Goal: Information Seeking & Learning: Check status

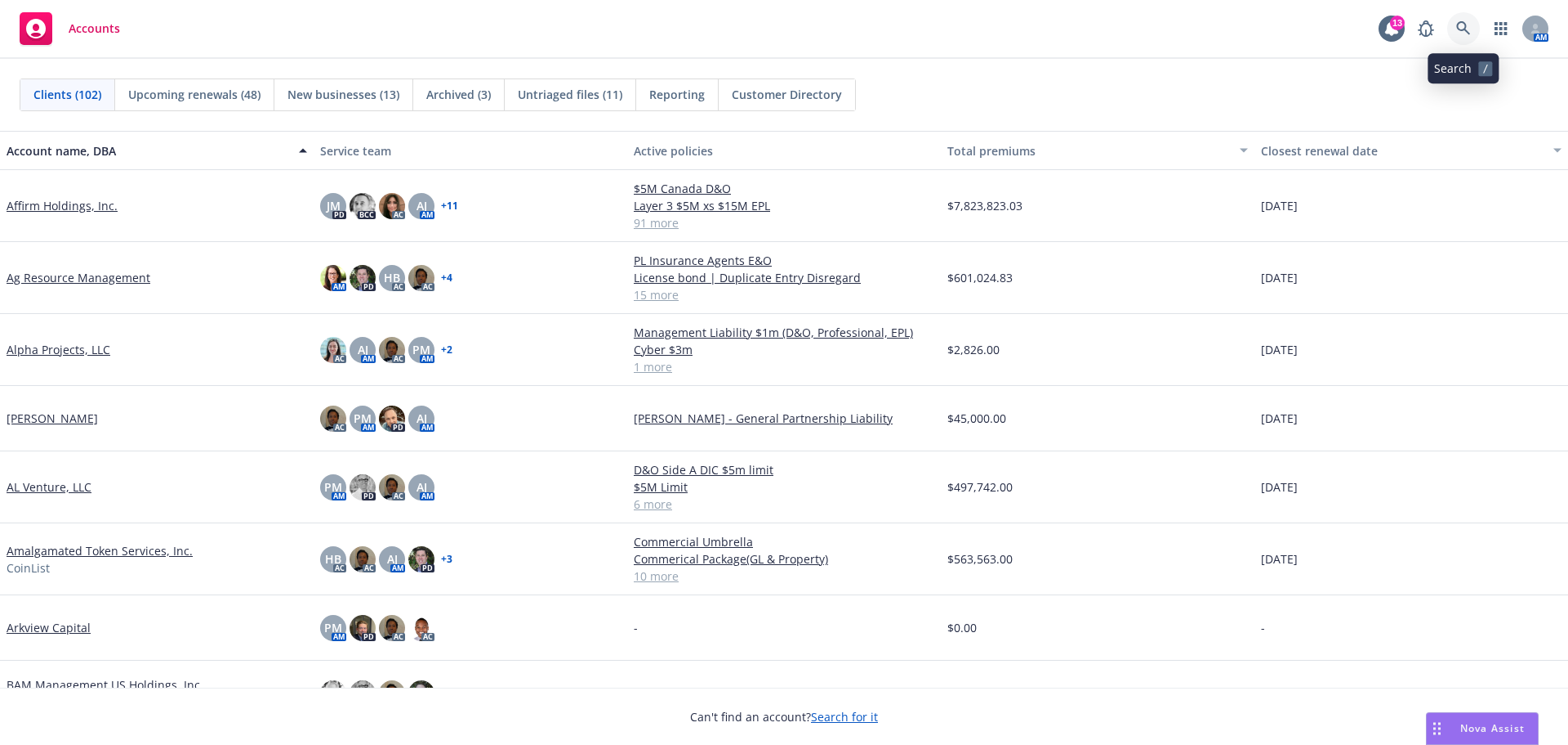
click at [1464, 31] on icon at bounding box center [1463, 28] width 15 height 15
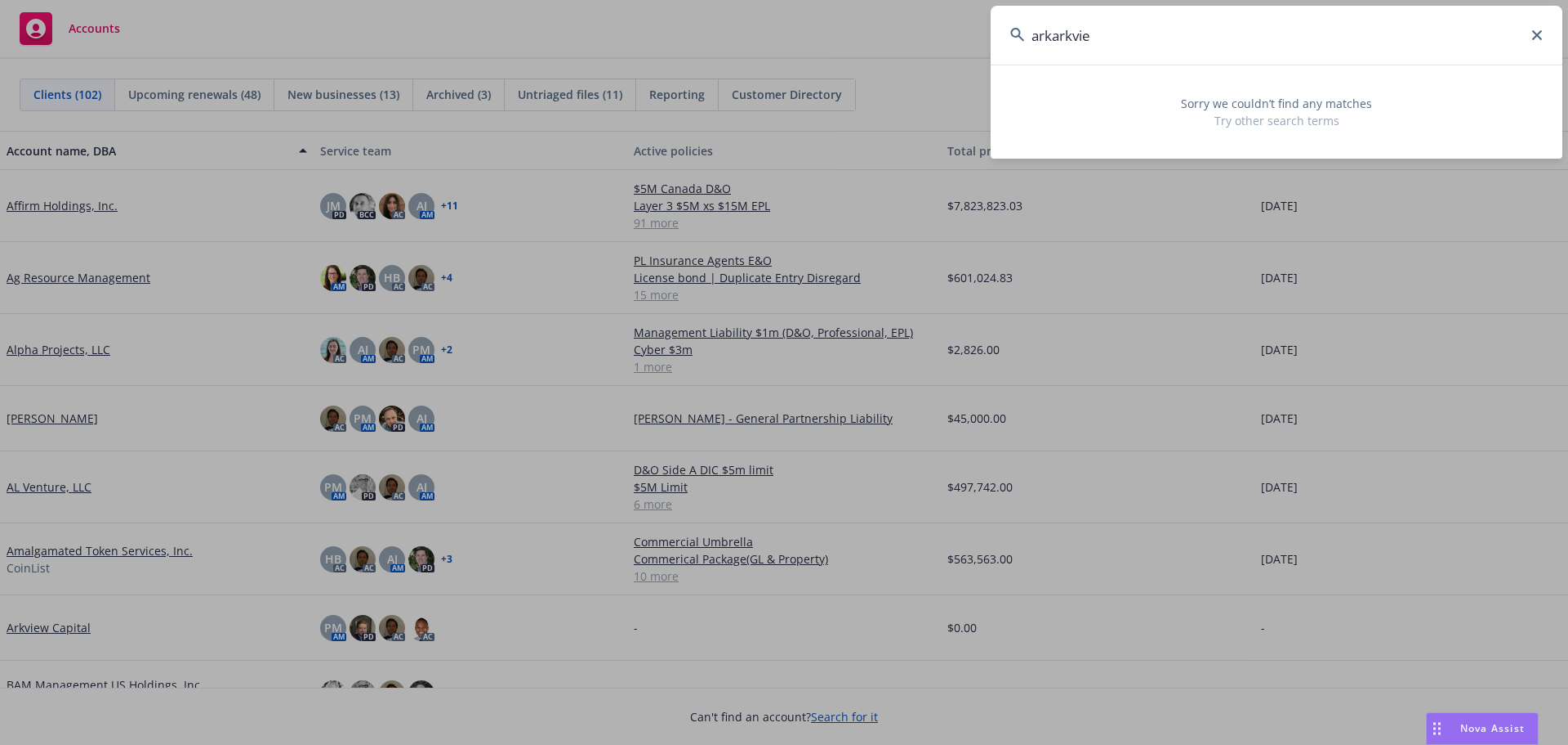
drag, startPoint x: 1056, startPoint y: 39, endPoint x: 1044, endPoint y: 88, distance: 50.4
click at [1126, 40] on input "arkarkvie" at bounding box center [1276, 35] width 572 height 59
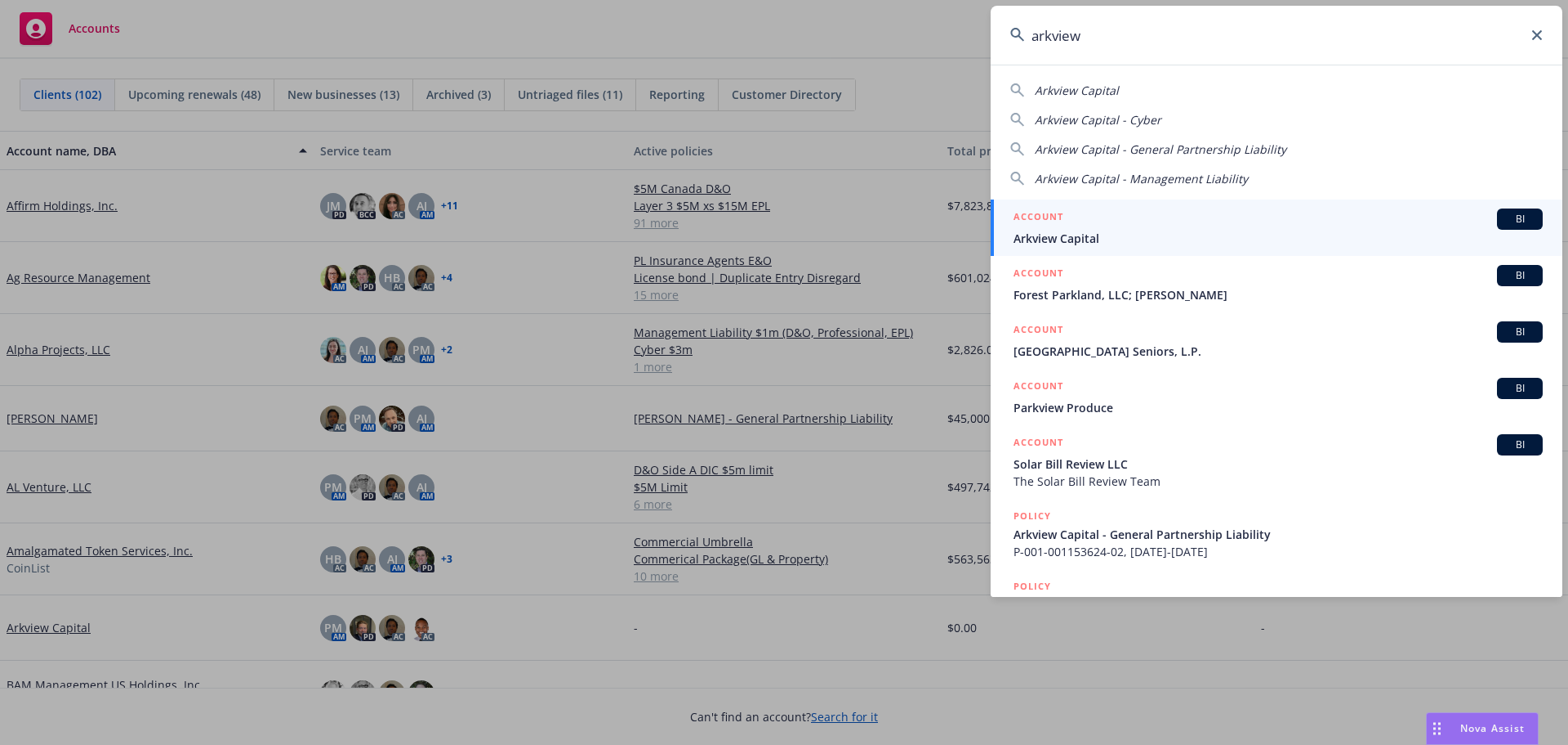
type input "arkview"
click at [1077, 227] on div "ACCOUNT BI" at bounding box center [1278, 219] width 530 height 21
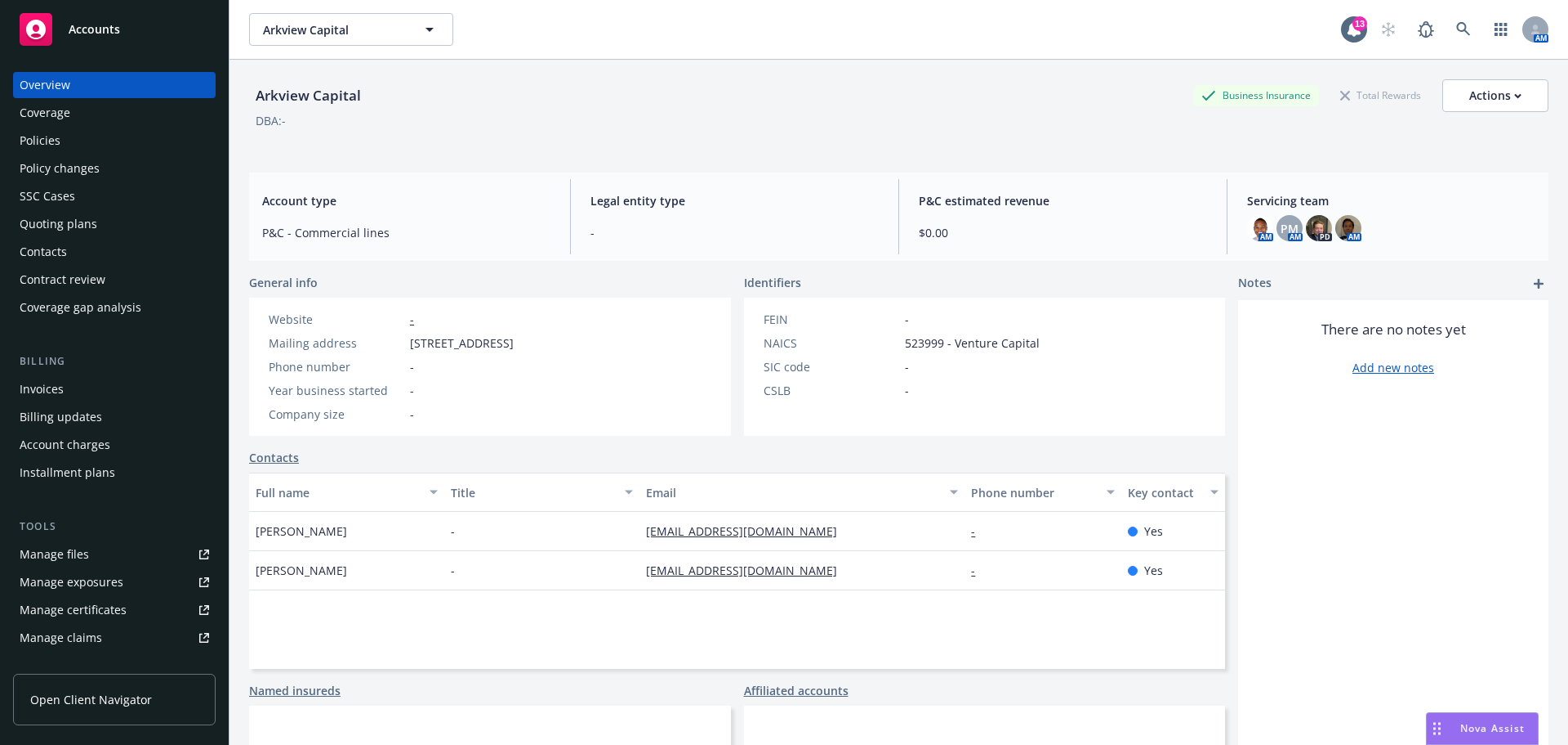
click at [50, 224] on div "Quoting plans" at bounding box center [58, 224] width 78 height 26
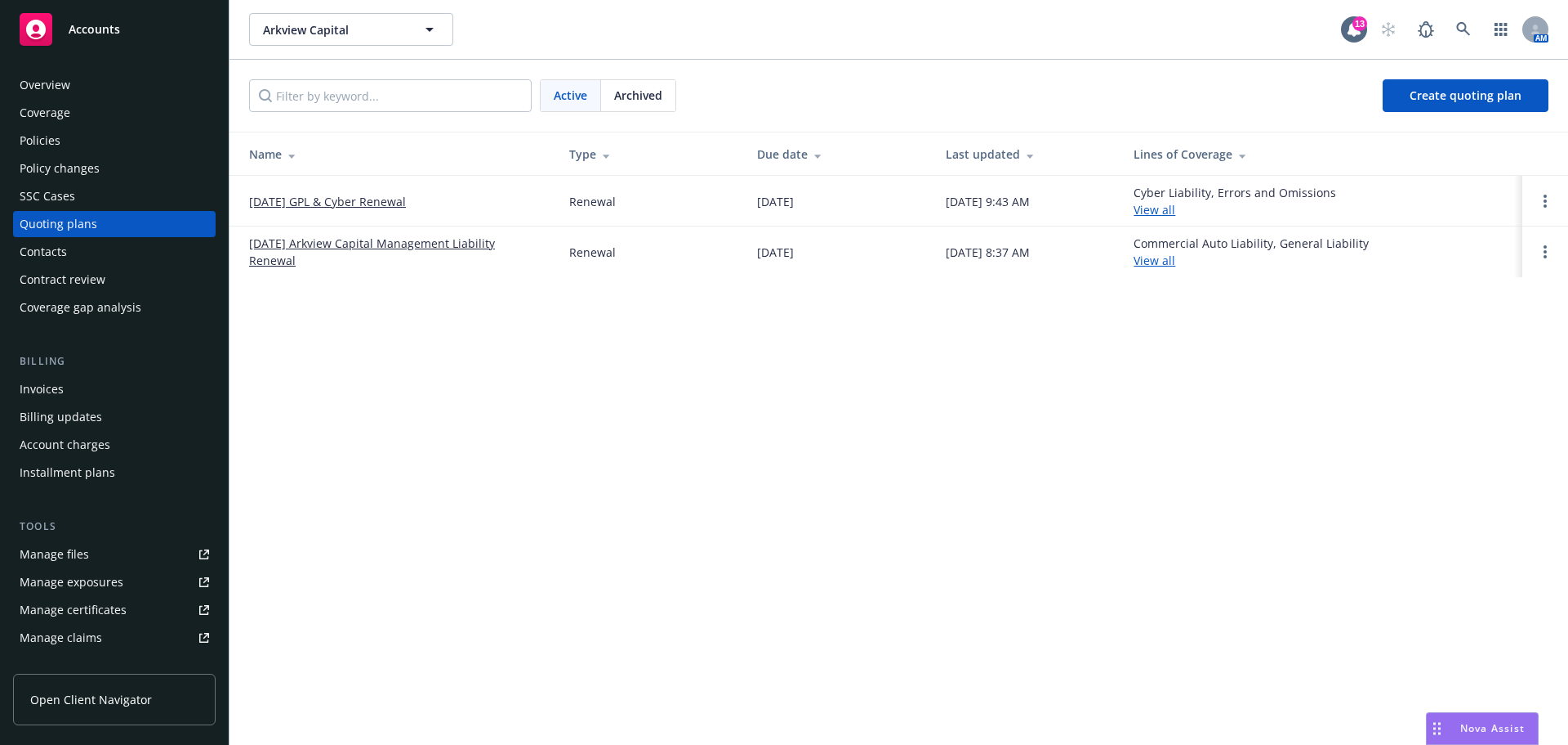
click at [364, 198] on link "[DATE] GPL & Cyber Renewal" at bounding box center [327, 201] width 157 height 17
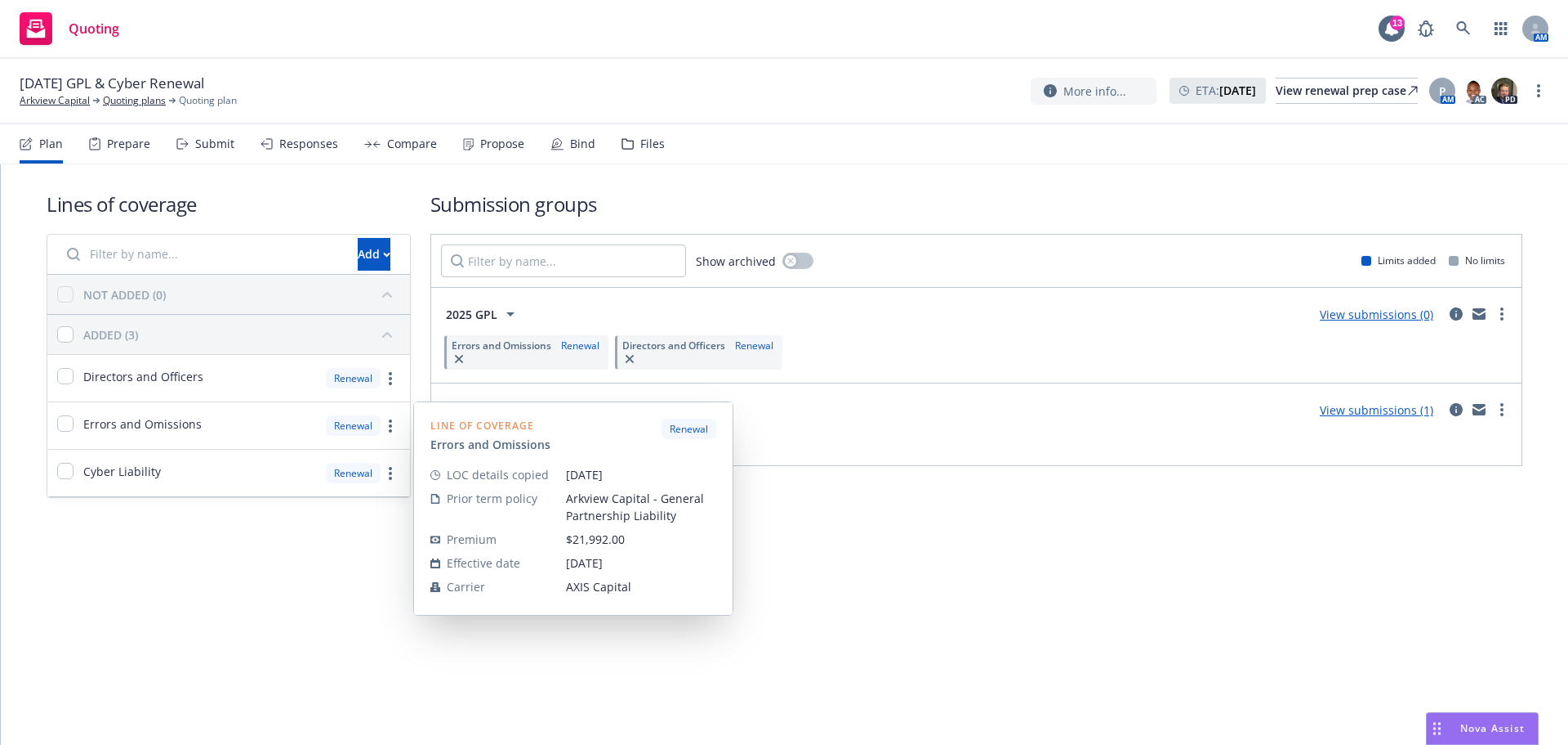
drag, startPoint x: 850, startPoint y: 571, endPoint x: 857, endPoint y: 559, distance: 13.9
click at [854, 570] on div "Lines of coverage Add NOT ADDED (0) ADDED (3) Directors and Officers Renewal Er…" at bounding box center [784, 455] width 1567 height 581
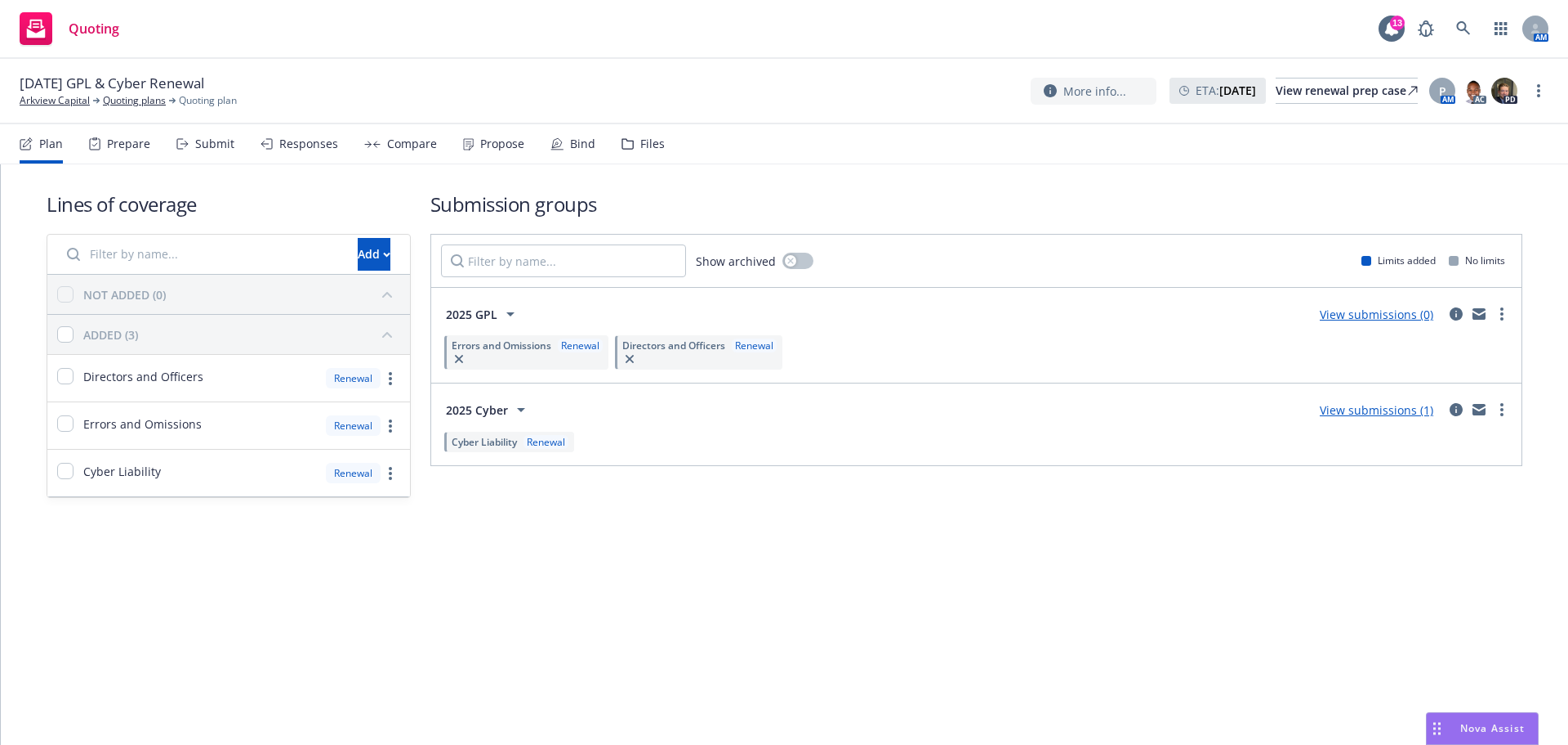
click at [1382, 316] on link "View submissions (0)" at bounding box center [1377, 314] width 114 height 16
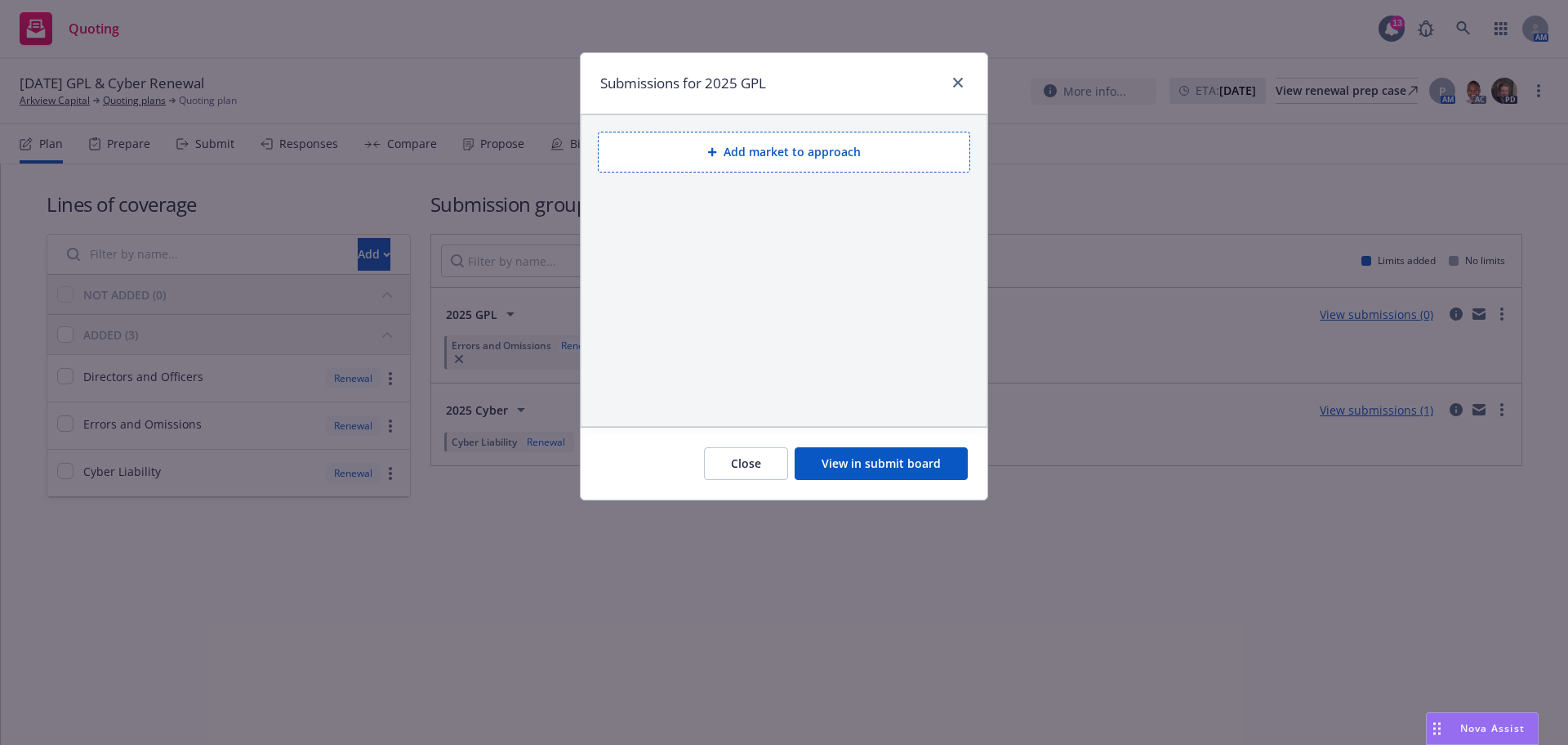
click at [763, 462] on button "Close" at bounding box center [746, 464] width 84 height 33
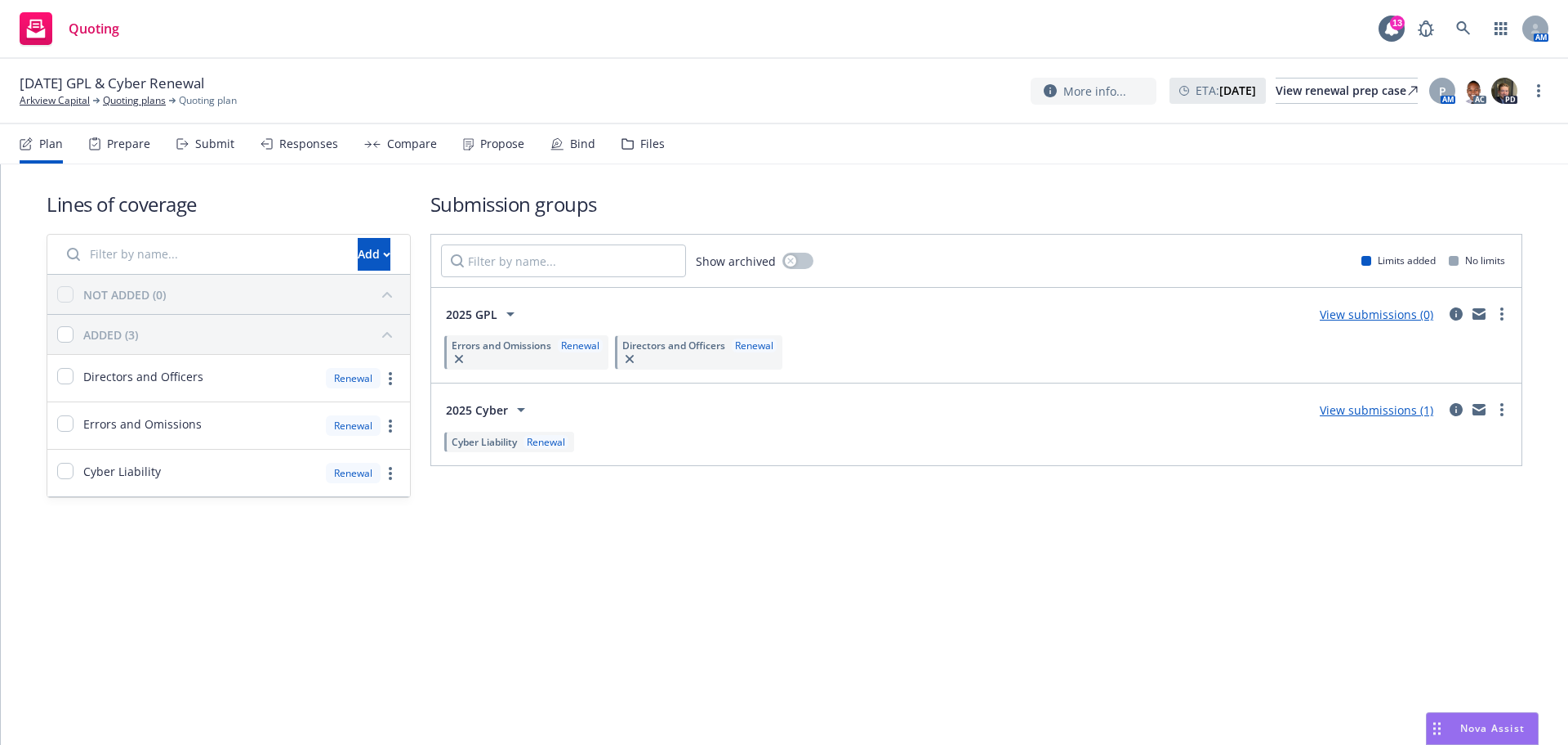
click at [85, 33] on span "Quoting" at bounding box center [94, 28] width 50 height 13
click at [38, 33] on icon at bounding box center [36, 33] width 18 height 10
click at [39, 103] on link "Arkview Capital" at bounding box center [54, 100] width 71 height 15
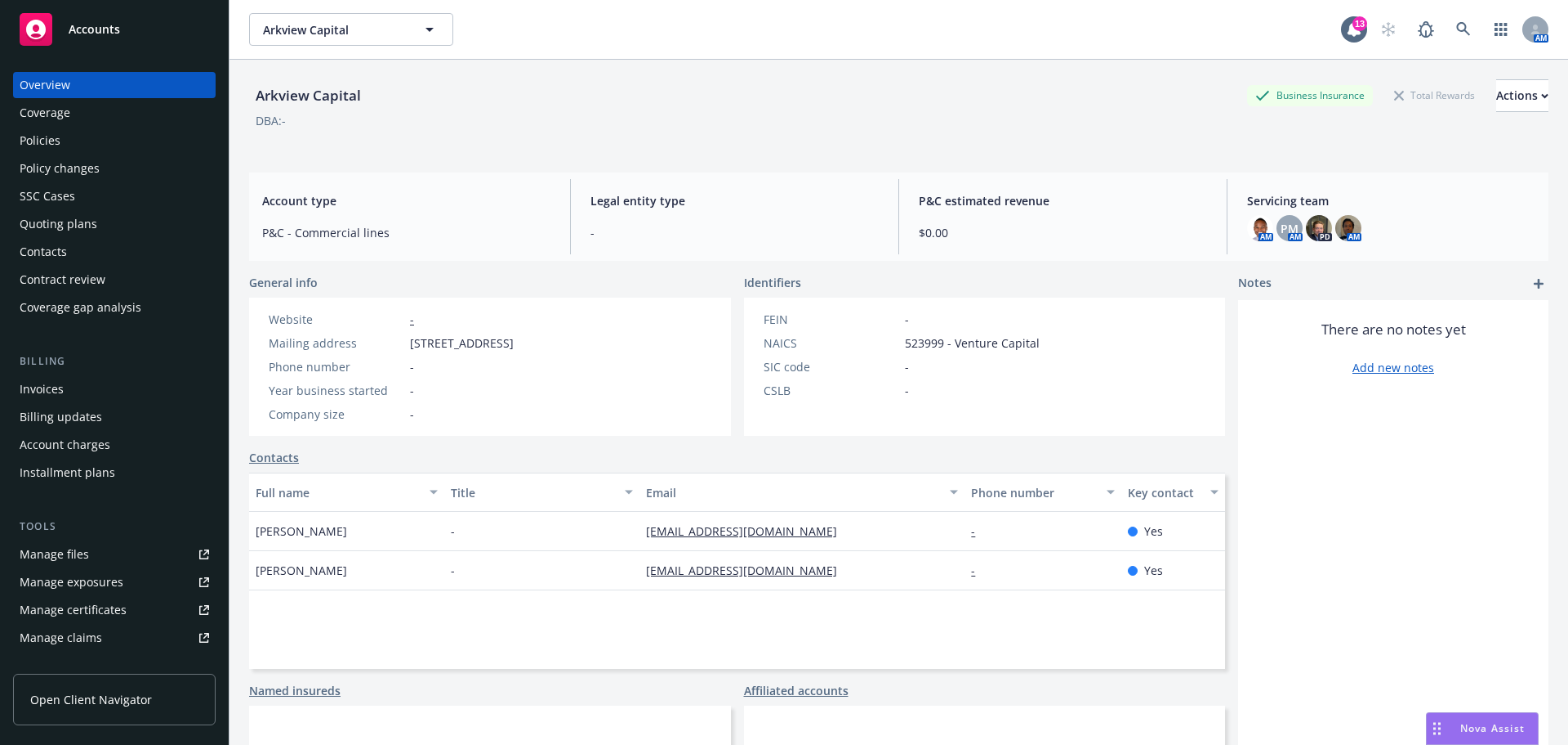
click at [104, 35] on span "Accounts" at bounding box center [95, 29] width 51 height 13
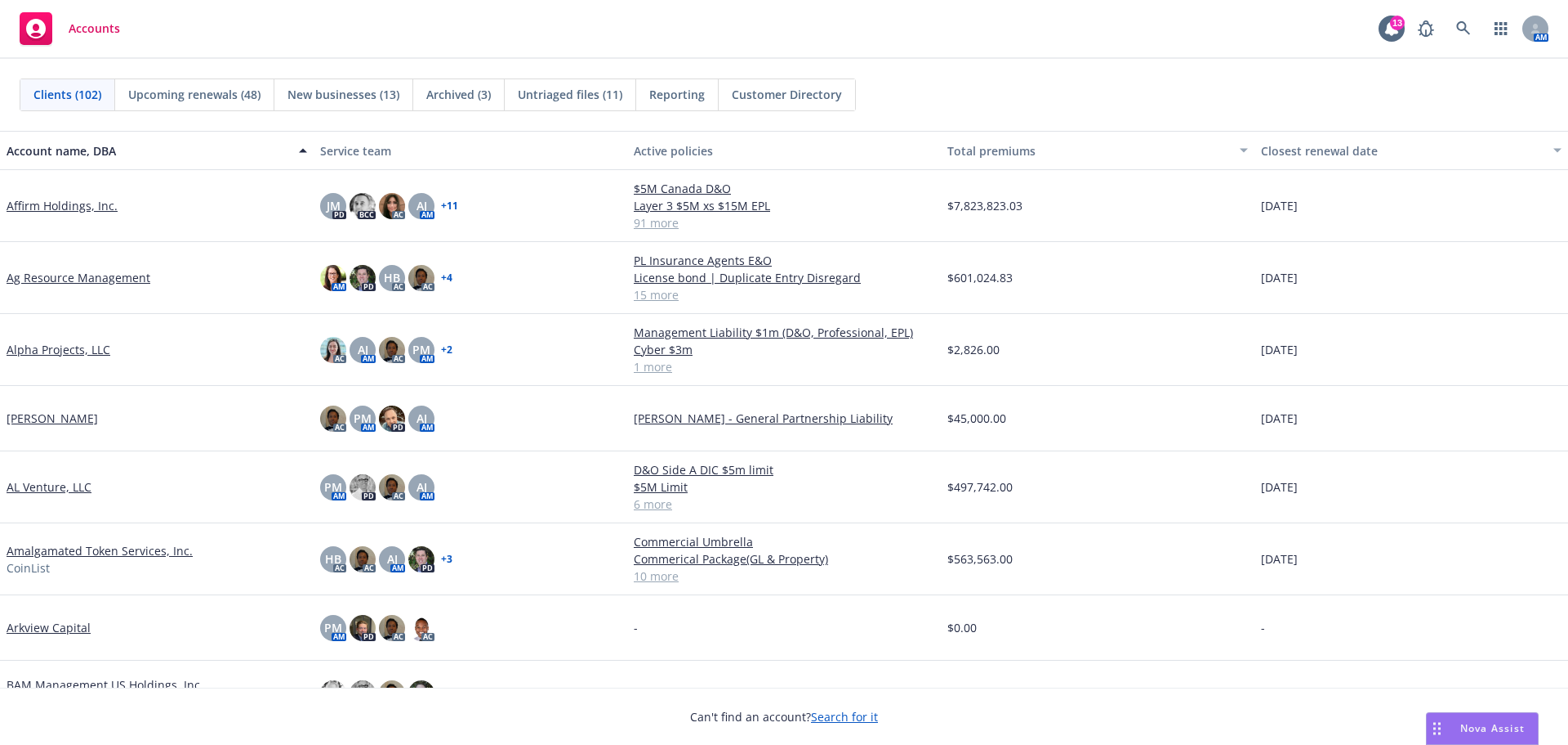
click at [683, 97] on span "Reporting" at bounding box center [677, 94] width 56 height 17
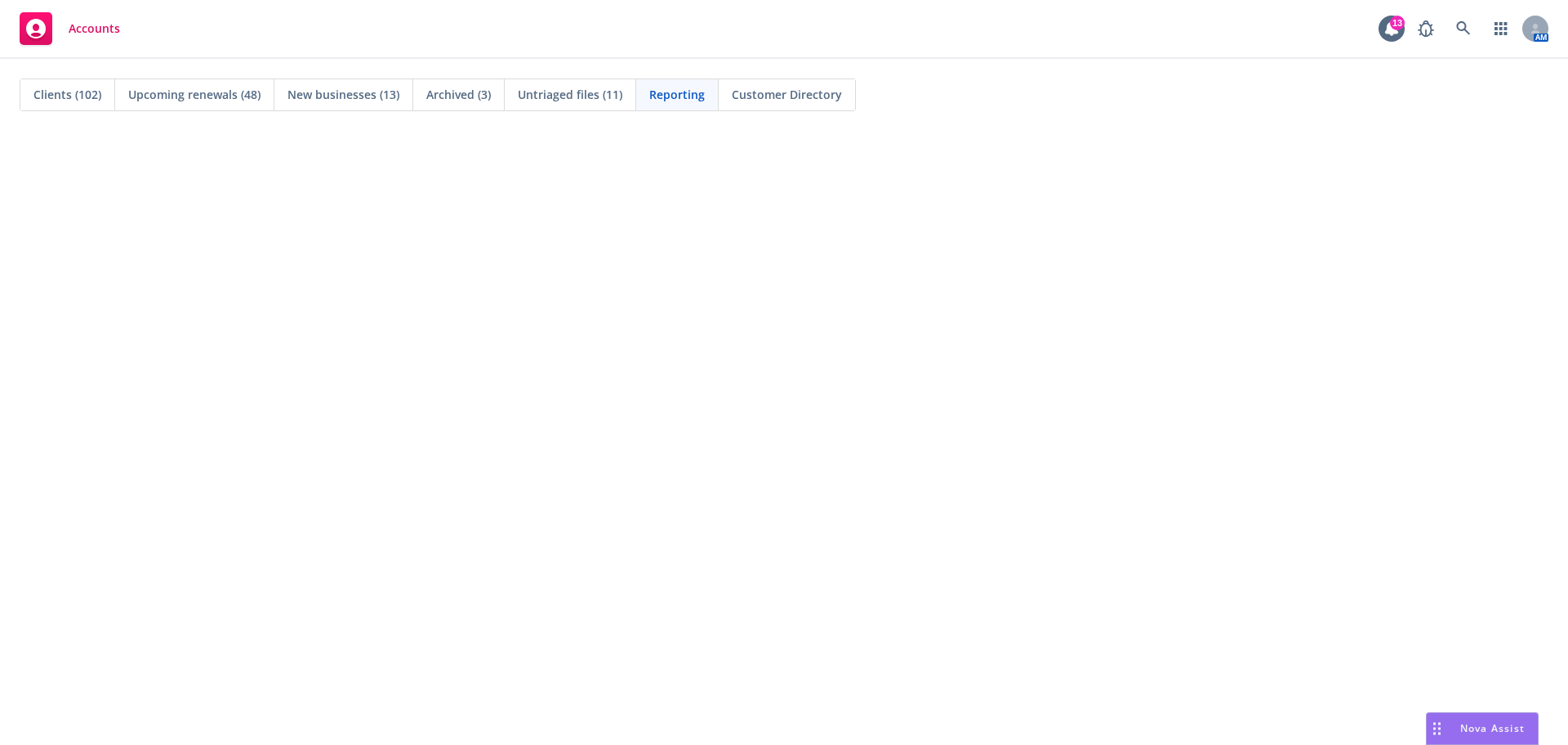
click at [78, 24] on span "Accounts" at bounding box center [95, 28] width 51 height 13
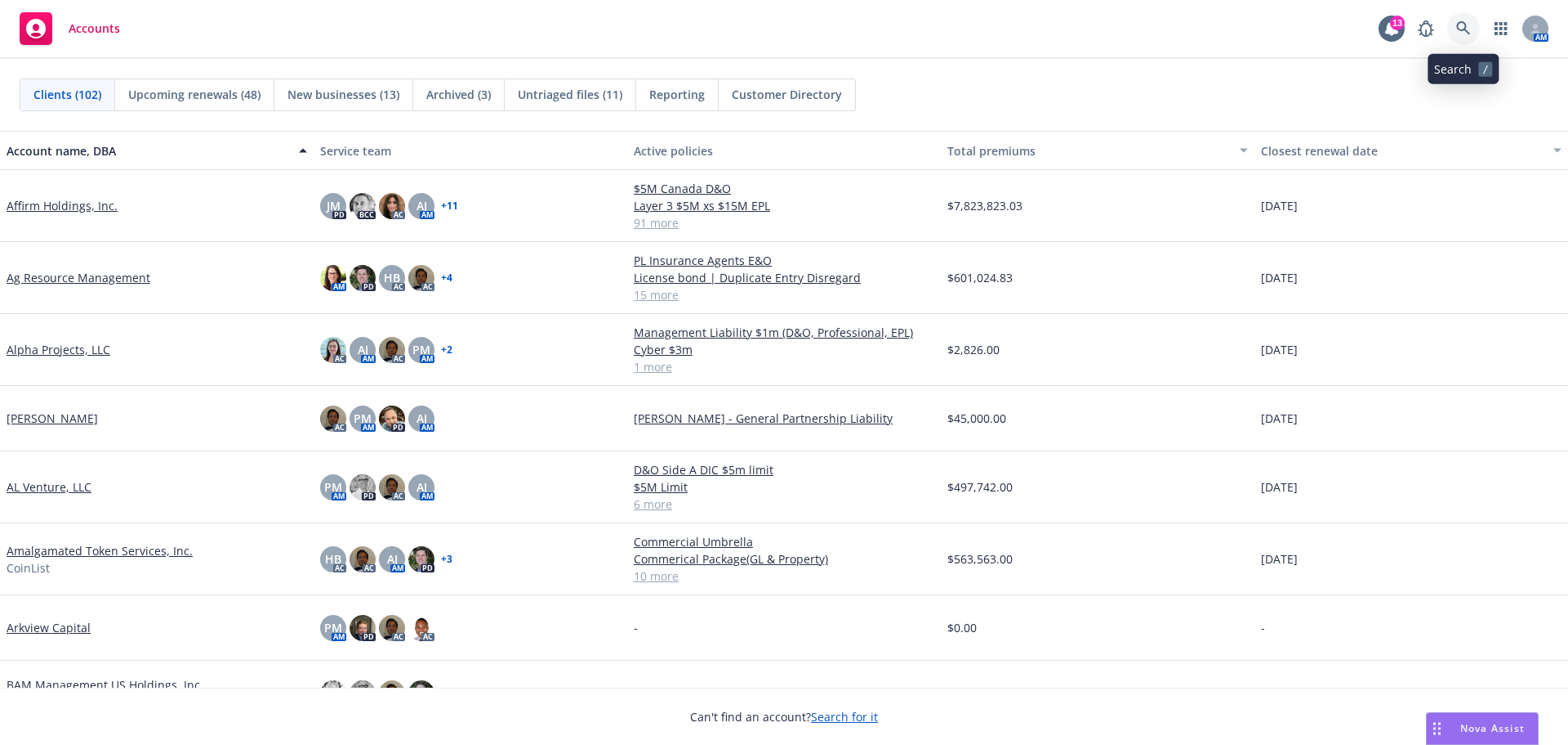
click at [1456, 24] on icon at bounding box center [1463, 28] width 15 height 15
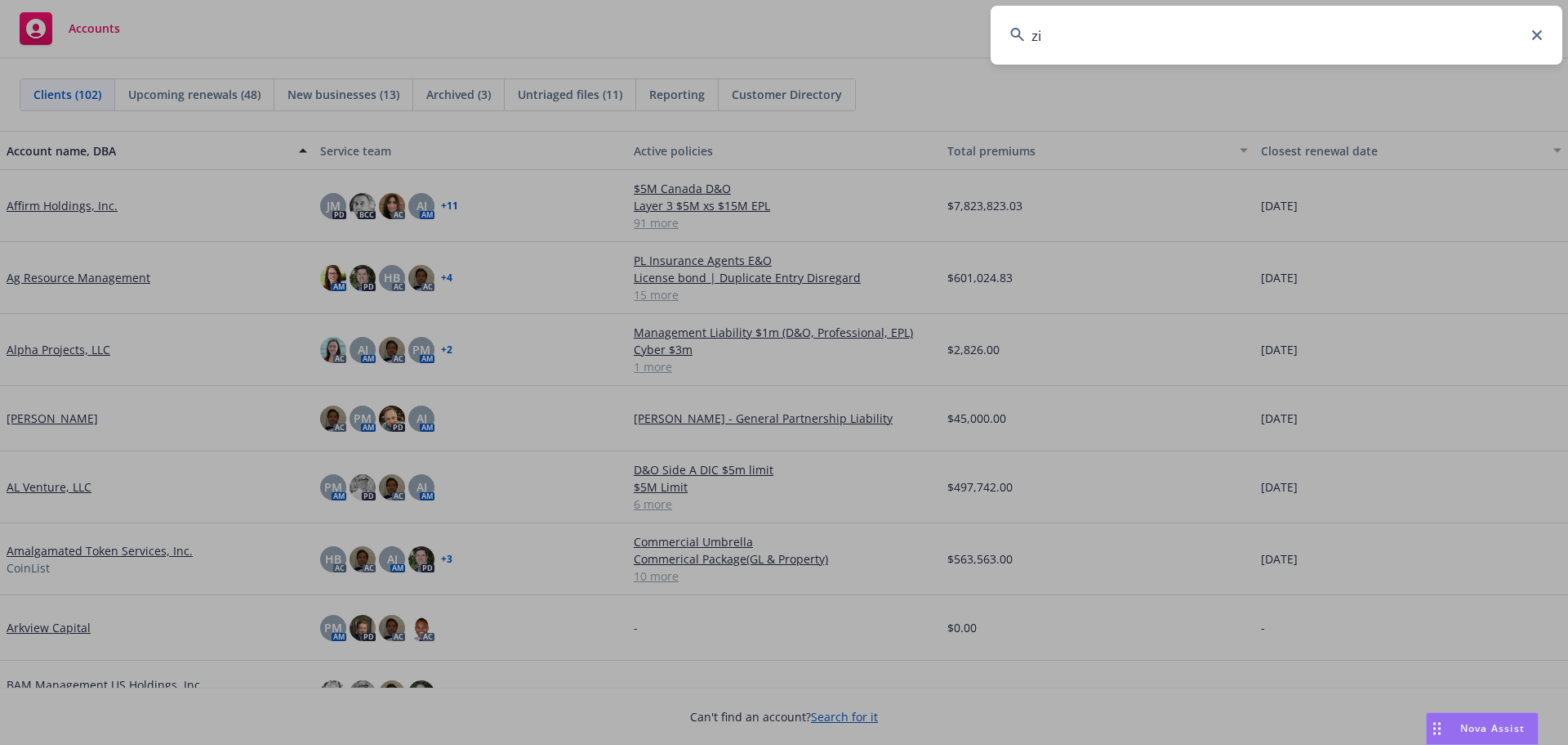
type input "zip"
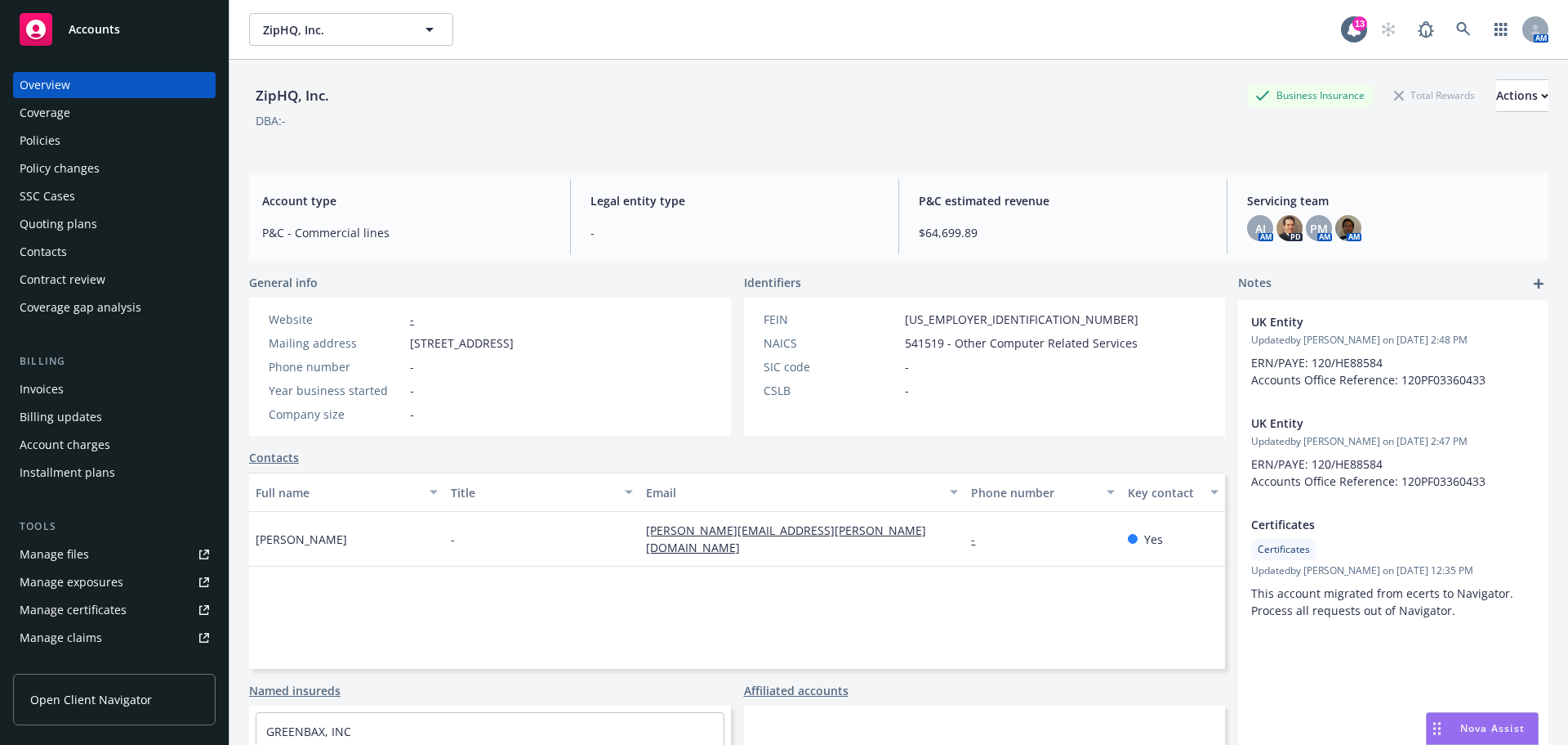
click at [51, 145] on div "Policies" at bounding box center [39, 141] width 40 height 26
